Goal: Use online tool/utility: Utilize a website feature to perform a specific function

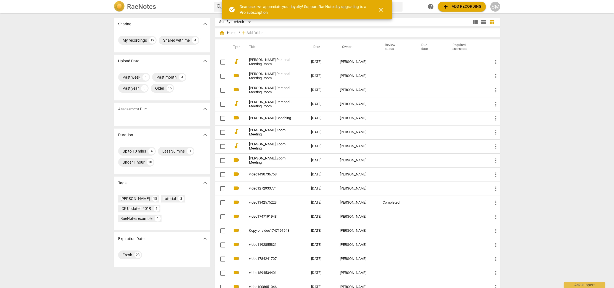
click at [385, 10] on span "close" at bounding box center [381, 9] width 13 height 7
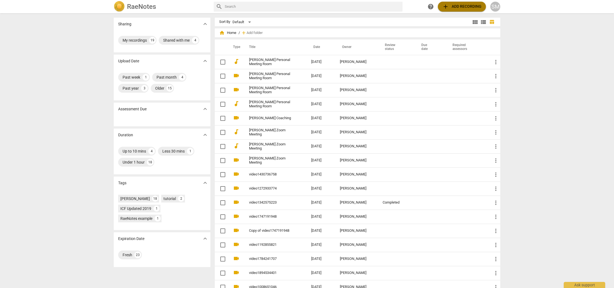
click at [459, 7] on span "add Add recording" at bounding box center [462, 6] width 39 height 7
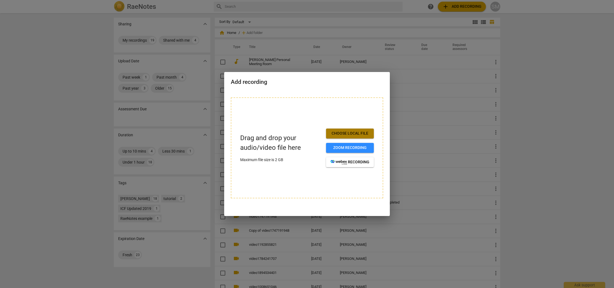
click at [354, 133] on span "Choose local file" at bounding box center [350, 134] width 39 height 6
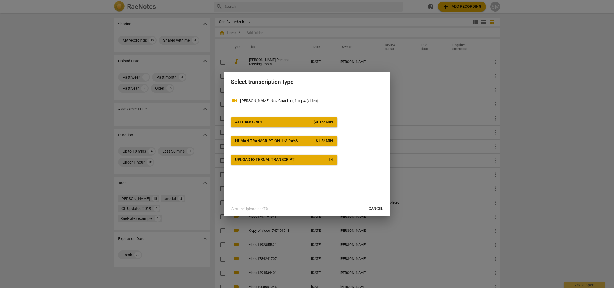
click at [277, 122] on span "AI Transcript $ 0.15 / min" at bounding box center [284, 123] width 98 height 6
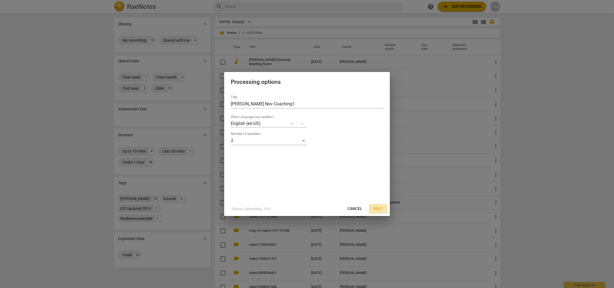
click at [378, 209] on span "Next" at bounding box center [378, 209] width 10 height 6
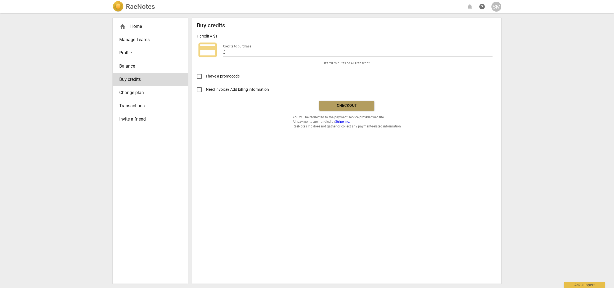
click at [346, 110] on button "Checkout" at bounding box center [346, 106] width 55 height 10
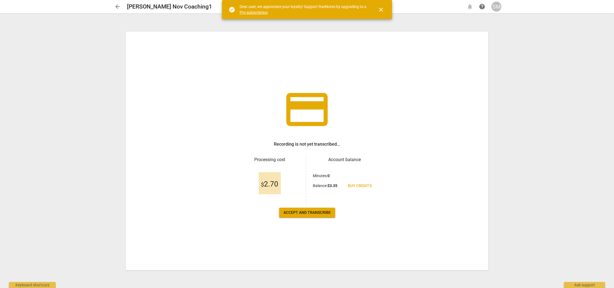
click at [316, 214] on span "Accept and transcribe" at bounding box center [307, 213] width 47 height 6
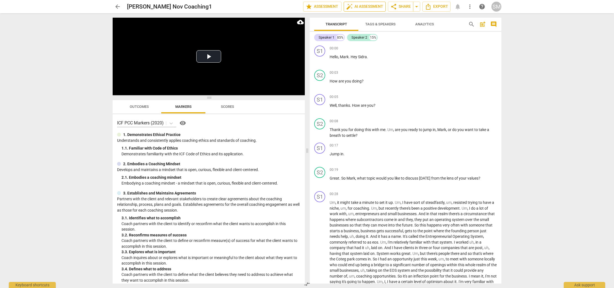
click at [365, 6] on span "auto_fix_high AI Assessment" at bounding box center [364, 6] width 37 height 7
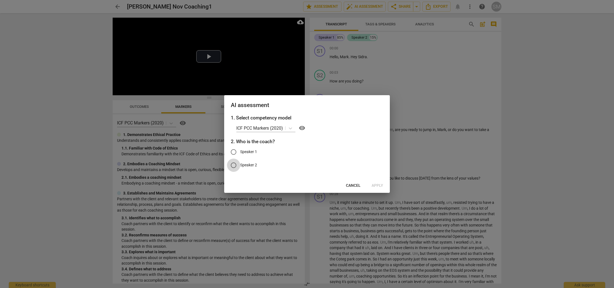
click at [233, 167] on input "Speaker 2" at bounding box center [233, 165] width 13 height 13
radio input "true"
click at [376, 185] on span "Apply" at bounding box center [378, 186] width 12 height 6
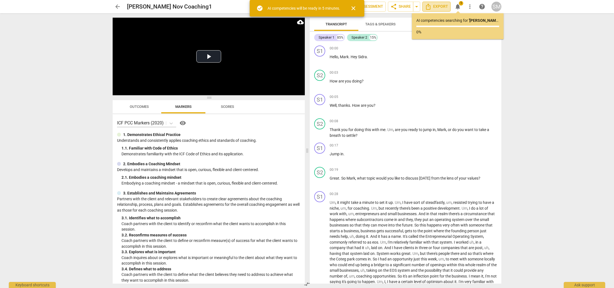
click at [443, 8] on span "Export" at bounding box center [436, 6] width 23 height 7
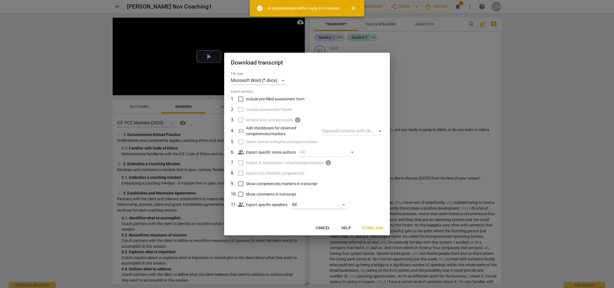
click at [374, 226] on span "Download" at bounding box center [372, 229] width 21 height 6
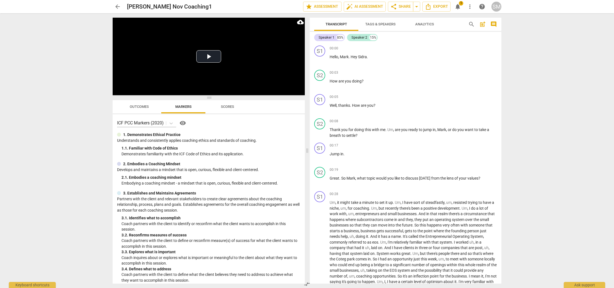
click at [549, 9] on div "arrow_back [PERSON_NAME] Nov Coaching1 edit star Assessment auto_fix_high AI As…" at bounding box center [307, 6] width 606 height 13
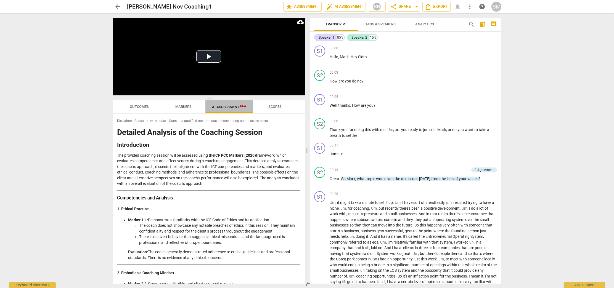
click at [234, 109] on span "AI Assessment New" at bounding box center [229, 107] width 34 height 4
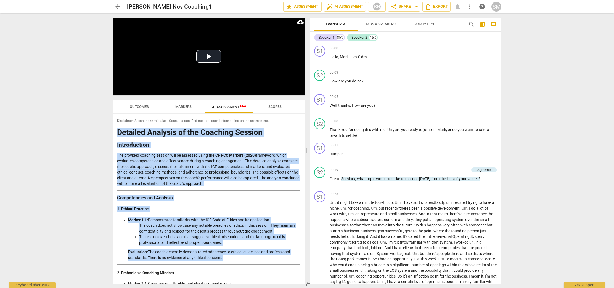
drag, startPoint x: 305, startPoint y: 127, endPoint x: 293, endPoint y: 264, distance: 137.6
click at [292, 265] on div "Play Video move_up Play Current Time 00:00 / Duration Time 17:25 Loaded : 0% Pr…" at bounding box center [207, 150] width 199 height 275
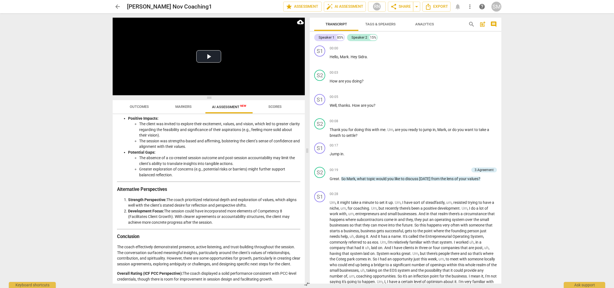
scroll to position [846, 0]
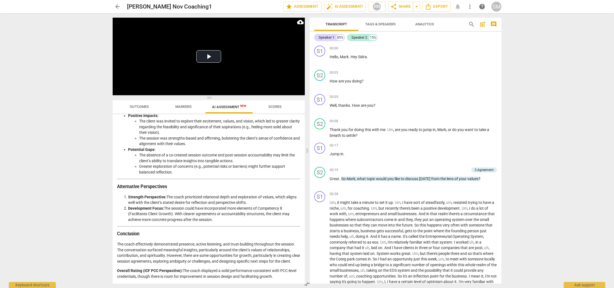
drag, startPoint x: 305, startPoint y: 268, endPoint x: 305, endPoint y: 265, distance: 3.3
click at [305, 265] on div "Play Video move_up Play Current Time 00:00 / Duration Time 17:25 Loaded : 0% Pr…" at bounding box center [207, 150] width 199 height 275
drag, startPoint x: 303, startPoint y: 260, endPoint x: 303, endPoint y: 257, distance: 3.4
click at [303, 257] on div "Disclaimer: AI can make mistakes. Consult a qualified mentor coach before actin…" at bounding box center [209, 199] width 192 height 170
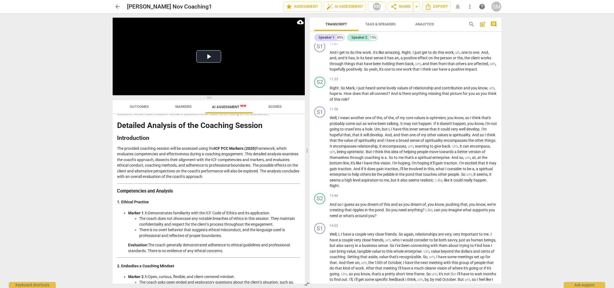
scroll to position [0, 0]
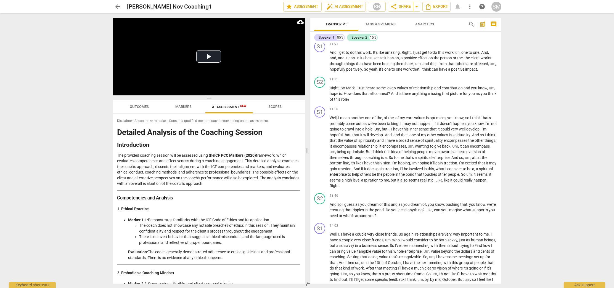
drag, startPoint x: 277, startPoint y: 277, endPoint x: 201, endPoint y: 114, distance: 180.6
click at [201, 114] on div "Outcomes Markers AI Assessment New Scores Disclaimer: AI can make mistakes. Con…" at bounding box center [209, 192] width 192 height 184
copy div "Loremipsum: DO sit amet consecte. Adipisc e seddoeius tempor incid utlabo etdol…"
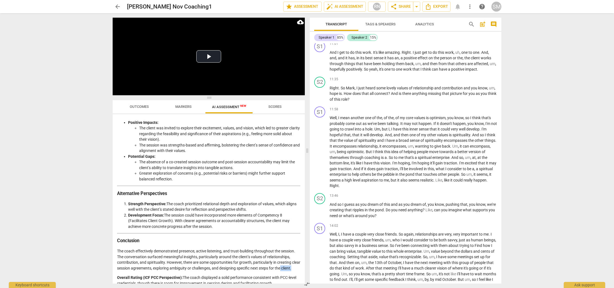
scroll to position [846, 0]
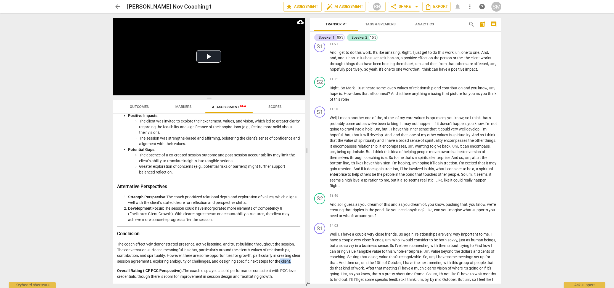
click at [288, 231] on h3 "Conclusion" at bounding box center [208, 234] width 183 height 6
